Goal: Complete application form

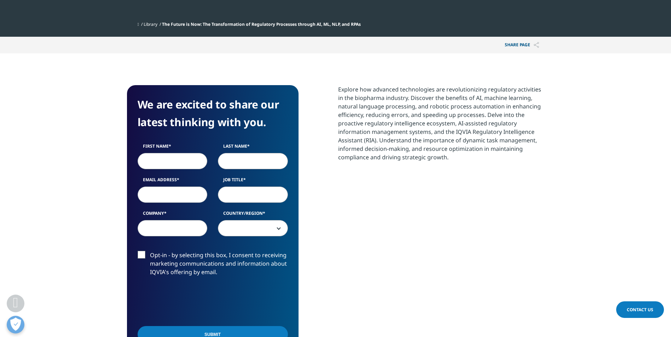
scroll to position [212, 0]
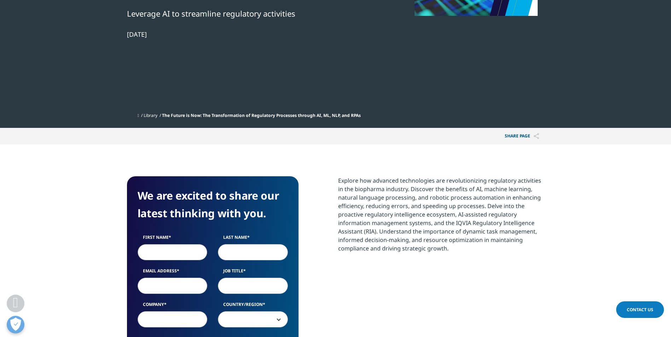
click at [175, 253] on input "First Name" at bounding box center [173, 252] width 70 height 16
type input "faizah"
click at [188, 248] on input "faizah" at bounding box center [173, 252] width 70 height 16
click at [242, 251] on input "Last Name" at bounding box center [253, 252] width 70 height 16
type input "[PERSON_NAME]"
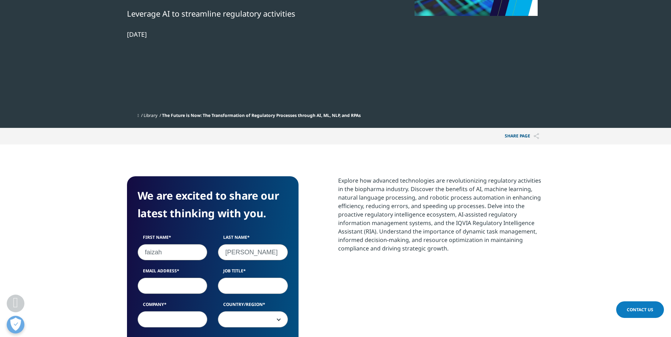
click at [191, 286] on input "Email Address" at bounding box center [173, 286] width 70 height 16
type input "[EMAIL_ADDRESS][PERSON_NAME][DOMAIN_NAME]"
click at [251, 289] on input "Job Title" at bounding box center [253, 286] width 70 height 16
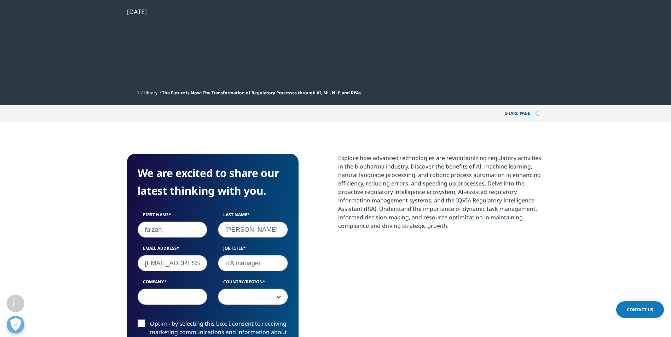
scroll to position [248, 0]
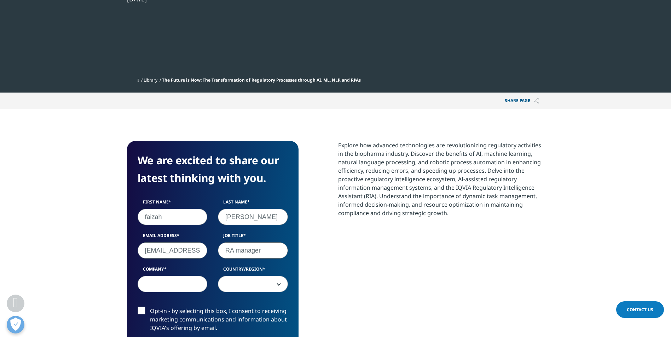
type input "RA manager"
click at [190, 286] on input "Company" at bounding box center [173, 284] width 70 height 16
type input "novartis"
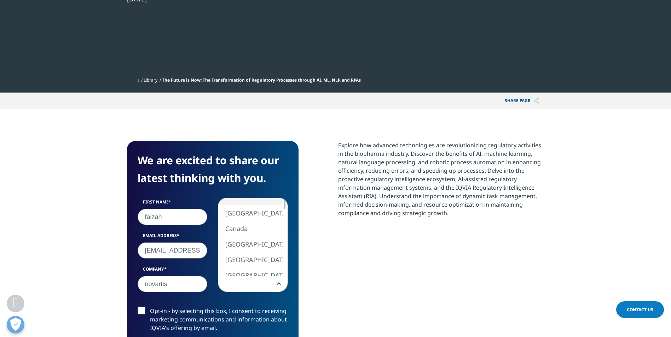
click at [244, 284] on span at bounding box center [252, 285] width 69 height 16
select select "[GEOGRAPHIC_DATA]"
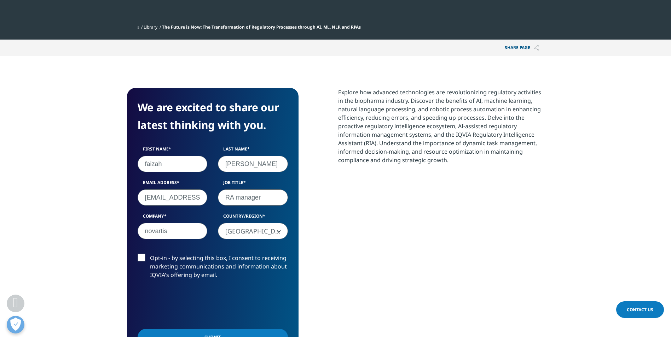
scroll to position [354, 0]
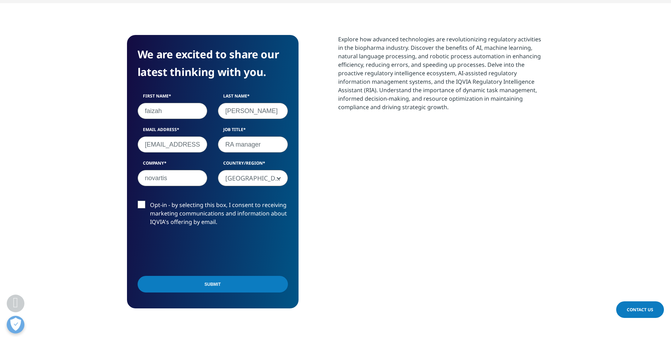
click at [245, 286] on input "Submit" at bounding box center [213, 284] width 150 height 17
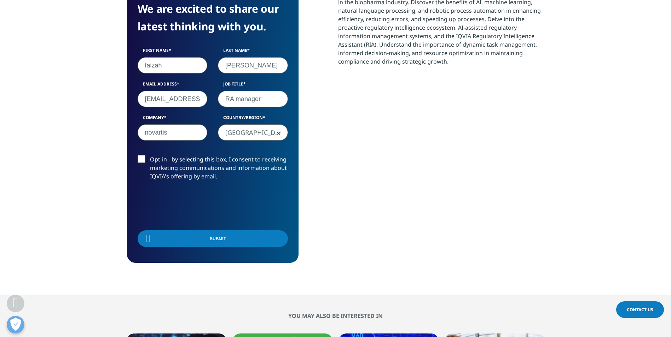
scroll to position [99, 417]
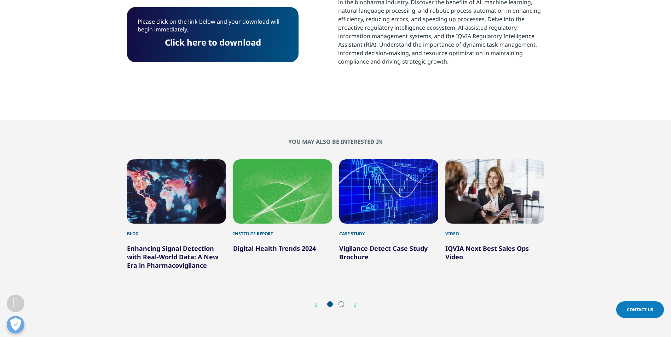
click at [244, 41] on link "Click here to download" at bounding box center [213, 42] width 96 height 12
